Goal: Information Seeking & Learning: Learn about a topic

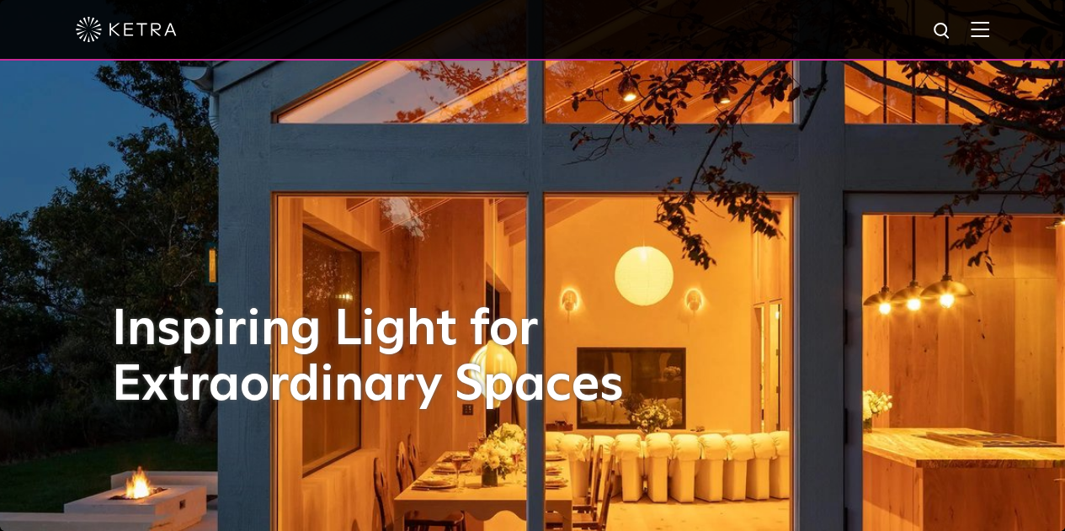
click at [989, 24] on img at bounding box center [980, 29] width 19 height 16
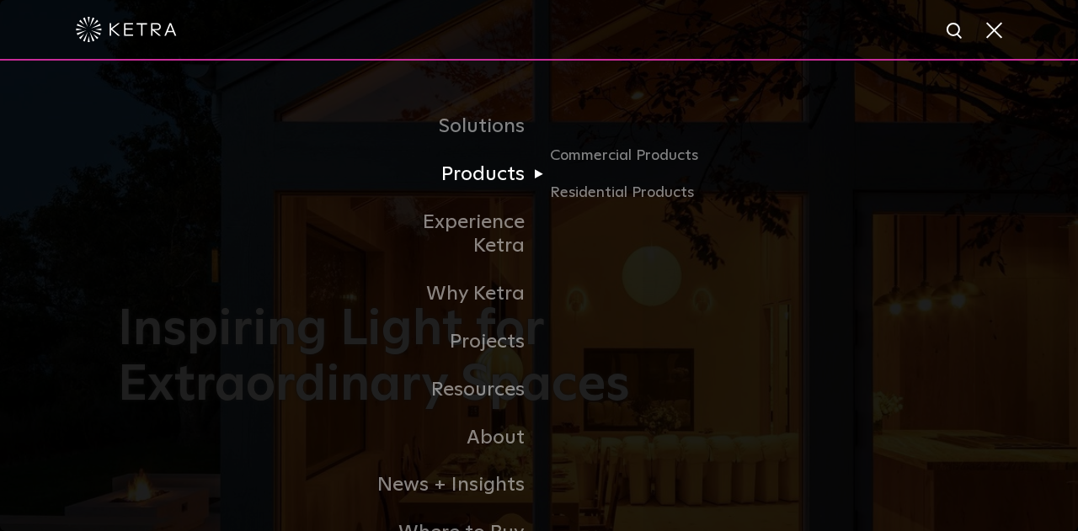
click at [500, 186] on link "Products" at bounding box center [452, 175] width 173 height 48
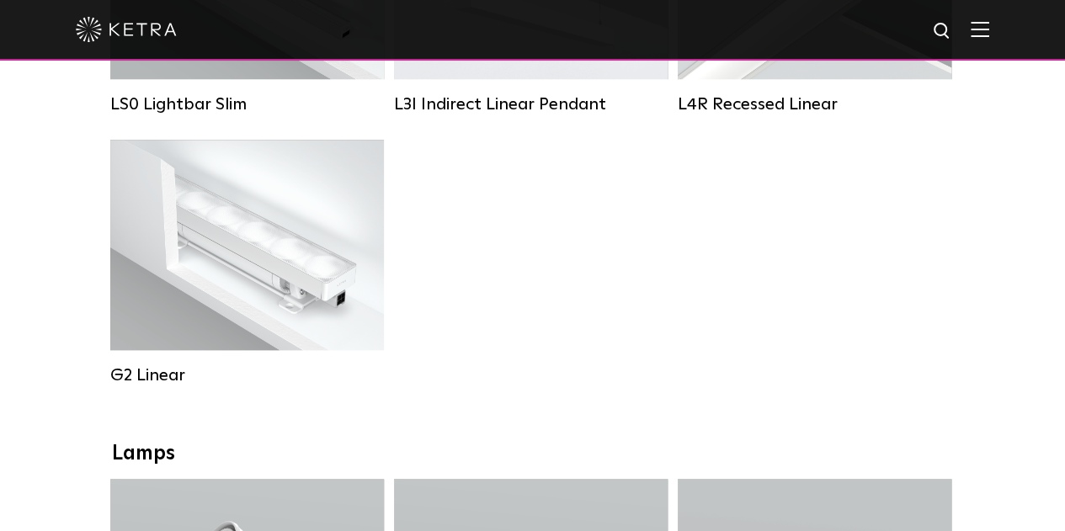
scroll to position [589, 0]
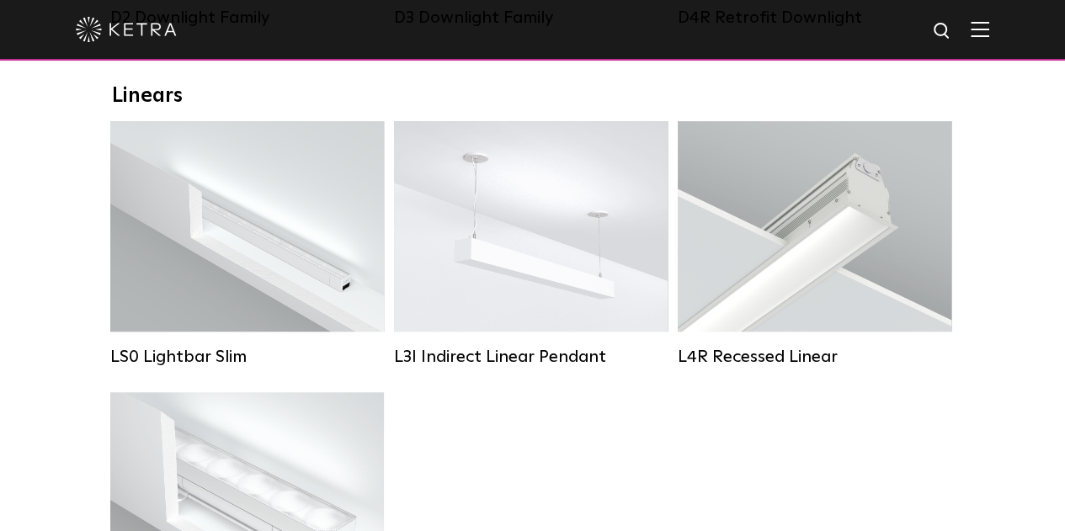
click at [989, 40] on div at bounding box center [533, 29] width 914 height 59
click at [989, 28] on img at bounding box center [980, 29] width 19 height 16
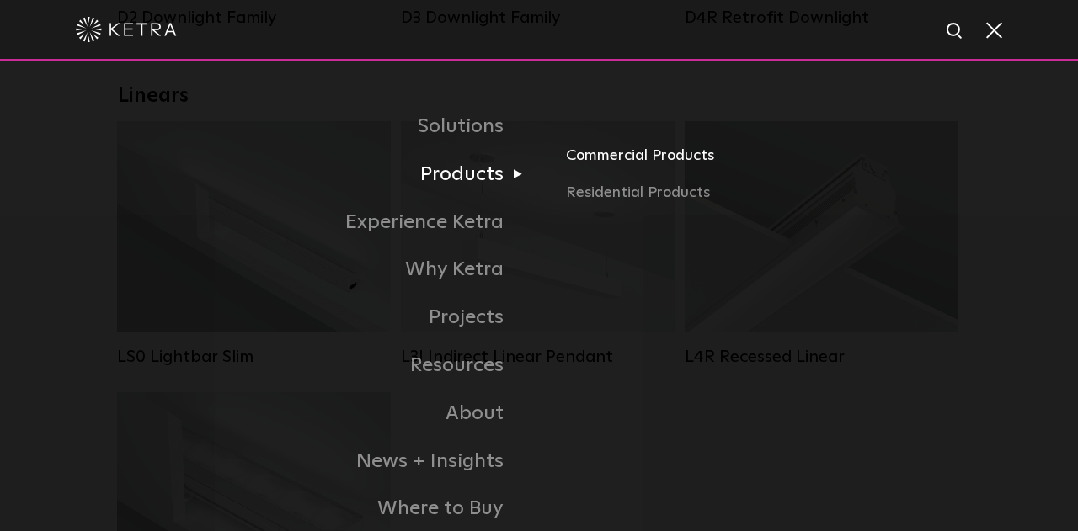
click at [631, 169] on link "Commercial Products" at bounding box center [763, 162] width 394 height 37
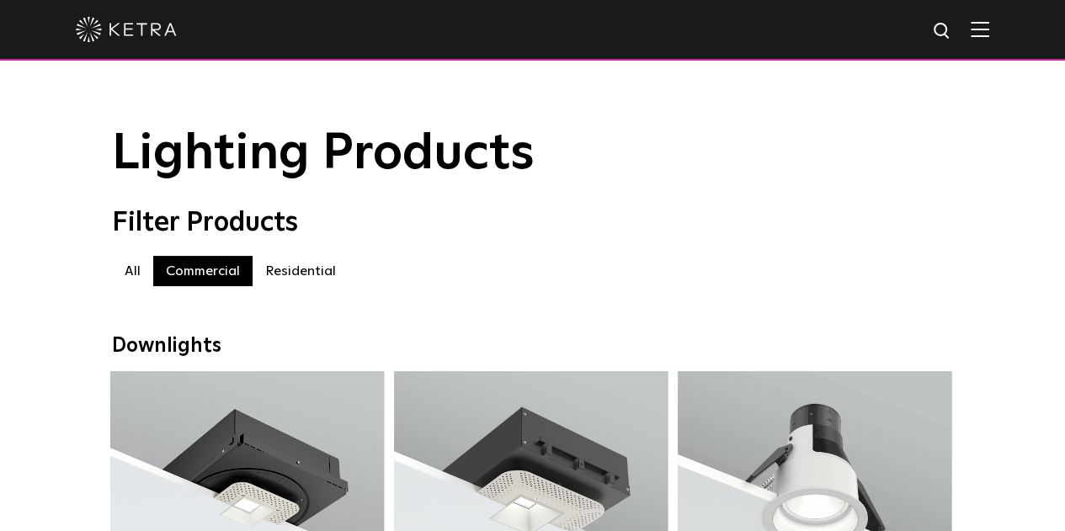
scroll to position [84, 0]
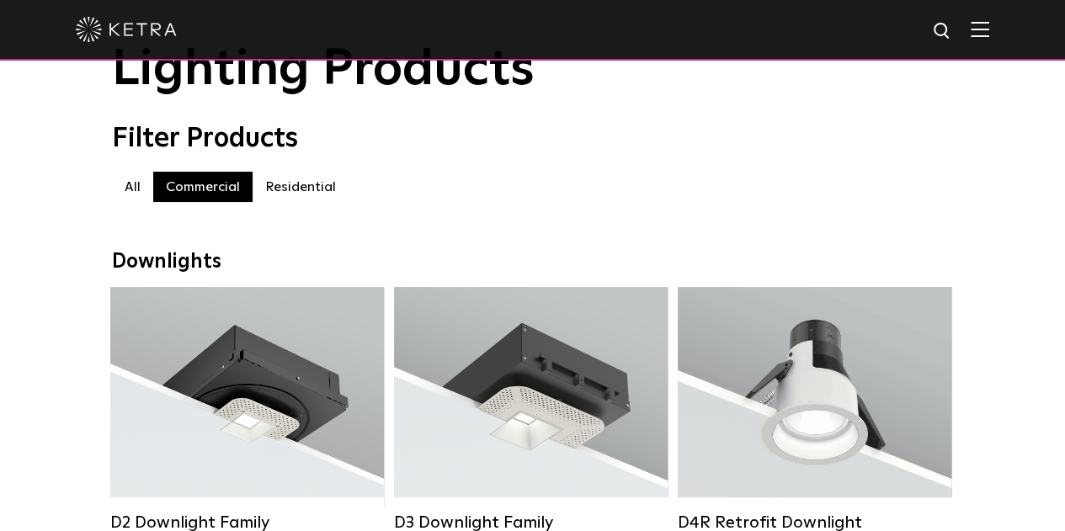
click at [989, 42] on div at bounding box center [533, 29] width 914 height 59
click at [989, 37] on img at bounding box center [980, 29] width 19 height 16
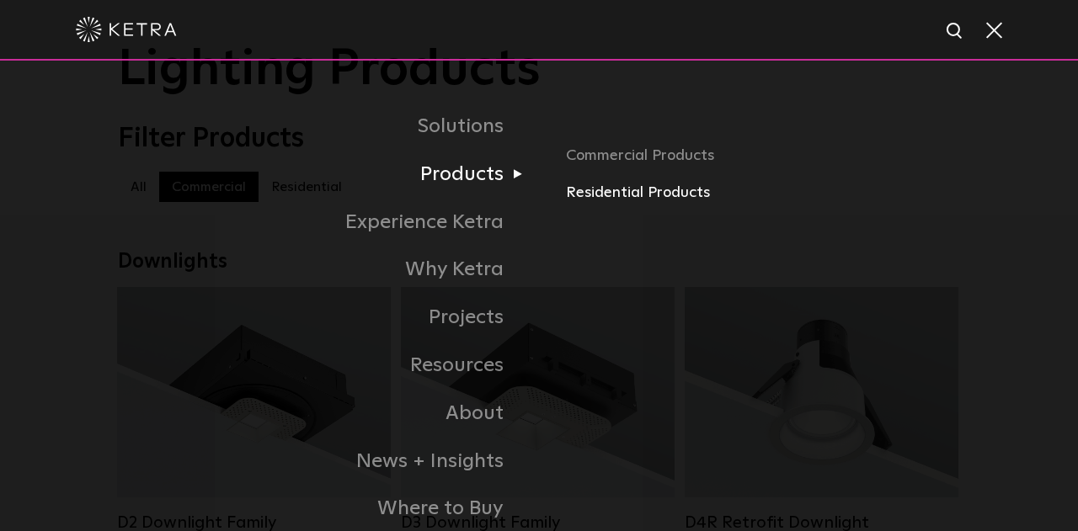
click at [601, 200] on link "Residential Products" at bounding box center [763, 193] width 394 height 24
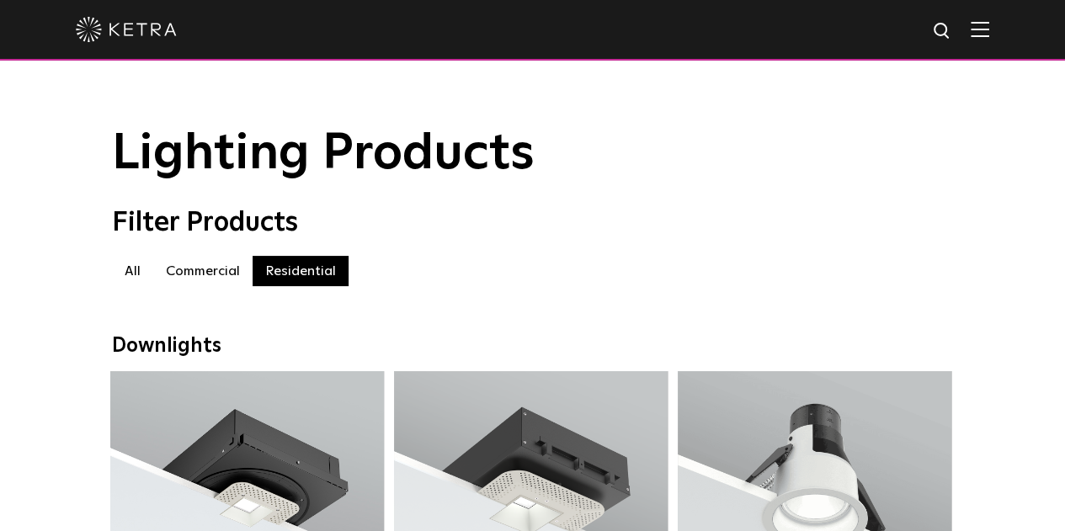
click at [233, 279] on label "Commercial" at bounding box center [202, 271] width 99 height 30
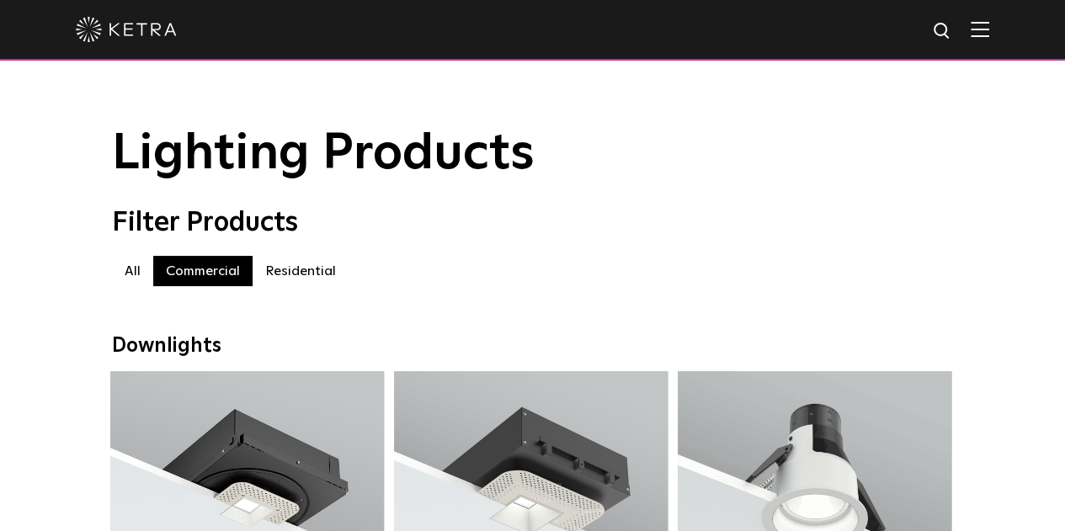
click at [282, 271] on label "Residential" at bounding box center [301, 271] width 96 height 30
